Goal: Task Accomplishment & Management: Complete application form

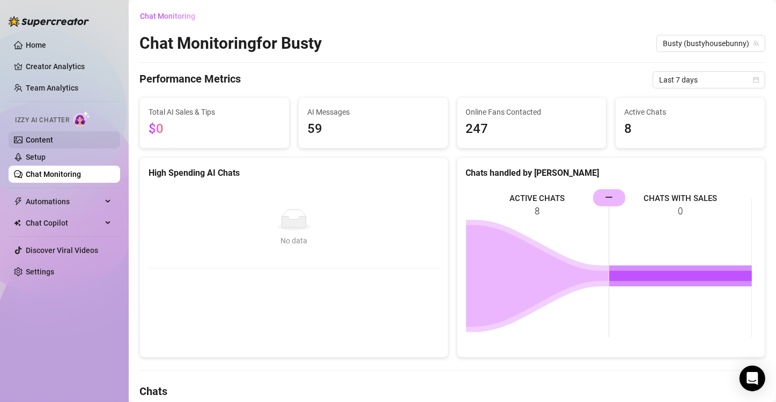
click at [35, 137] on link "Content" at bounding box center [39, 140] width 27 height 9
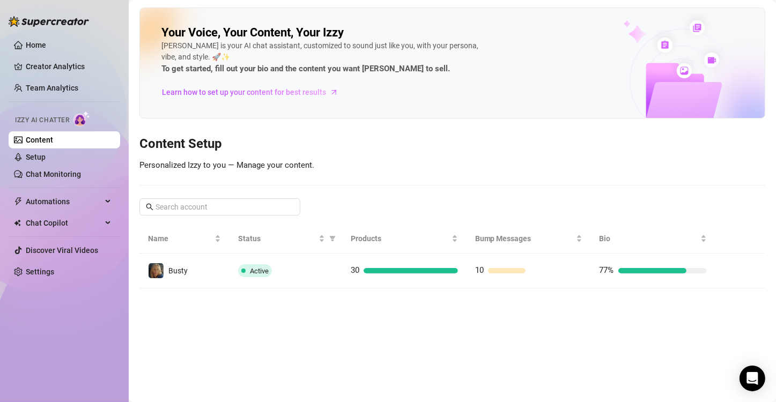
click at [283, 274] on div "Active" at bounding box center [285, 270] width 95 height 13
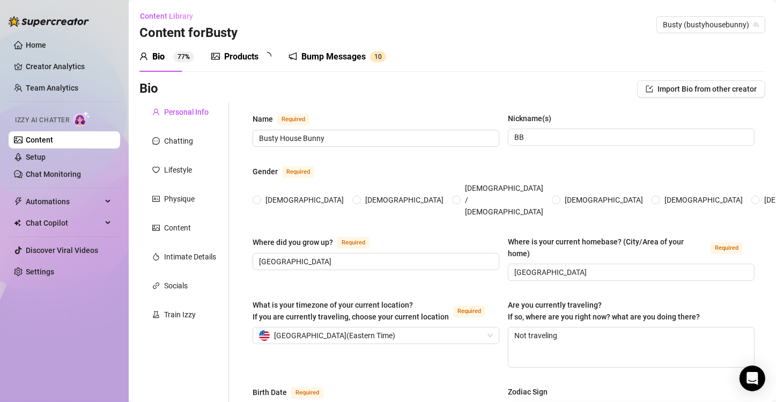
radio input "true"
type input "[DATE]"
click at [240, 61] on div "Products" at bounding box center [241, 56] width 34 height 13
